Goal: Contribute content

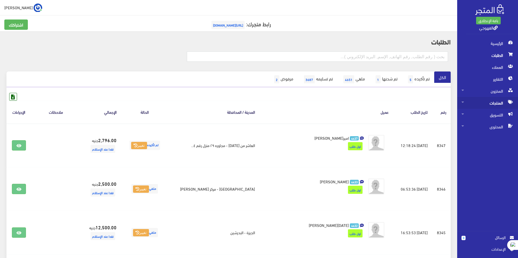
click at [487, 103] on span "المنتجات" at bounding box center [488, 103] width 52 height 12
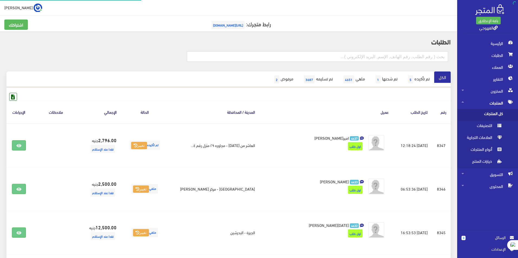
click at [482, 115] on span "كل المنتجات" at bounding box center [482, 115] width 41 height 12
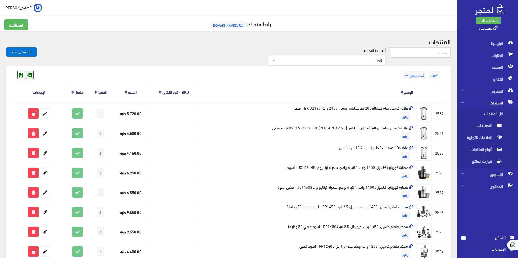
click at [28, 74] on icon at bounding box center [29, 74] width 7 height 7
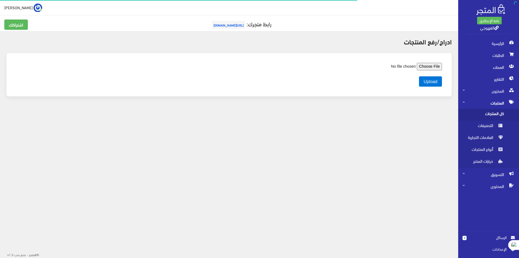
click at [435, 65] on input "file" at bounding box center [405, 67] width 74 height 8
click at [433, 87] on div "Upload" at bounding box center [229, 74] width 434 height 32
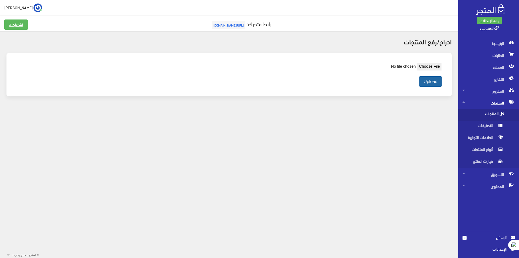
click at [436, 79] on button "Upload" at bounding box center [430, 81] width 23 height 10
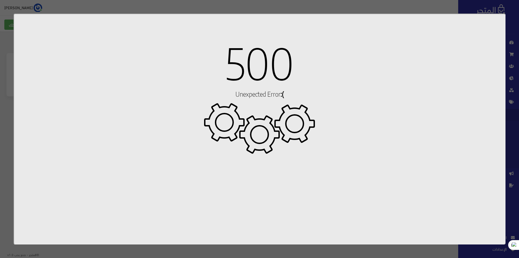
click at [308, 45] on h1 "500" at bounding box center [259, 62] width 487 height 43
click at [382, 19] on html "500 Unexpected Error :(" at bounding box center [259, 129] width 491 height 230
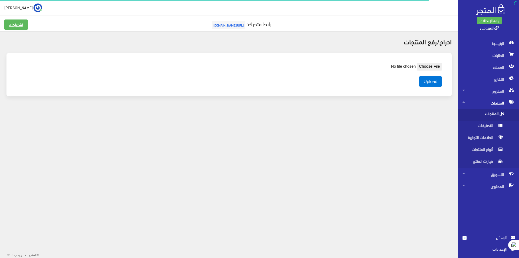
click at [148, 53] on div "ادراج/رفع المنتجات Upload" at bounding box center [229, 70] width 458 height 78
click at [483, 106] on span "المنتجات" at bounding box center [489, 103] width 52 height 12
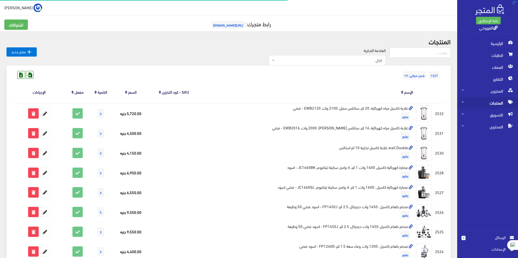
click at [486, 105] on span "المنتجات" at bounding box center [488, 103] width 52 height 12
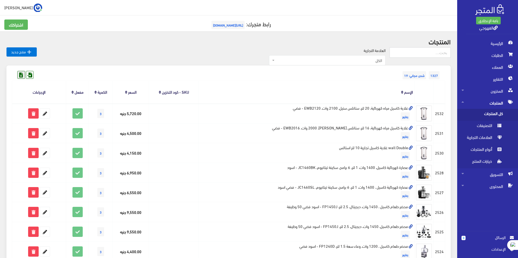
click at [23, 75] on icon at bounding box center [21, 74] width 7 height 7
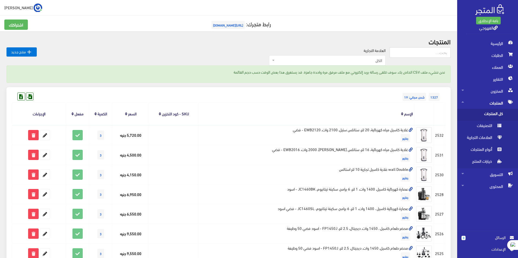
click at [291, 70] on p "نحن ننشيء ملف CSV الخاص بك. سوف تتلقى رسالة بريد إلكتروني مع ملف مرفق مرة واحدة…" at bounding box center [228, 72] width 433 height 6
click at [211, 52] on div "العلامة التجارية الكل منتجات اخري امبريال فريش كريازي يونيون آير تورنيدو شارب L…" at bounding box center [213, 56] width 353 height 18
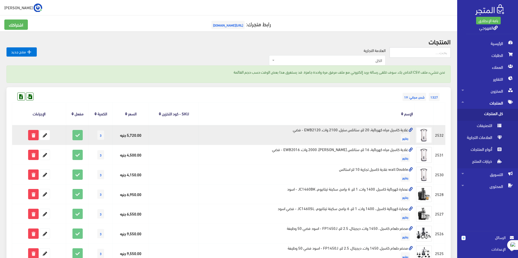
click at [329, 127] on td "غلاية كاسيل مياه كهربائية، 20 لتر، ستانلس ستيل، 2100 وات، EWB2120 - فضي رفايع" at bounding box center [307, 135] width 216 height 20
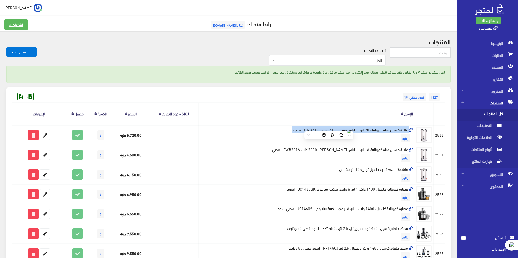
copy td "غلاية كاسيل مياه كهربائية، 20 لتر، ستانلس ستيل، 2100 وات، EWB2120 - فضي"
